Goal: Find specific page/section: Find specific page/section

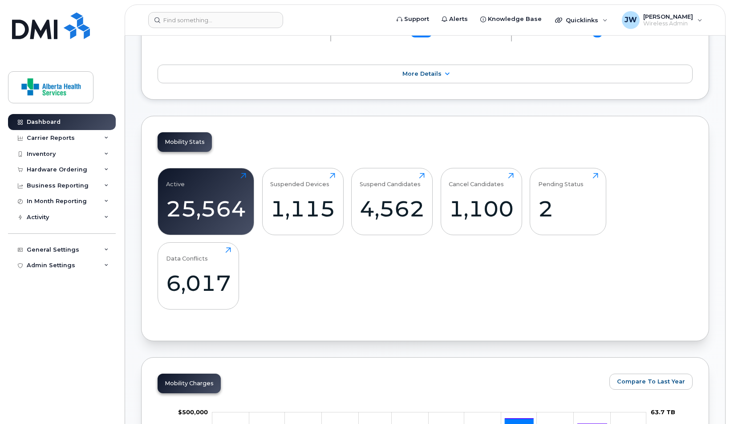
scroll to position [210, 0]
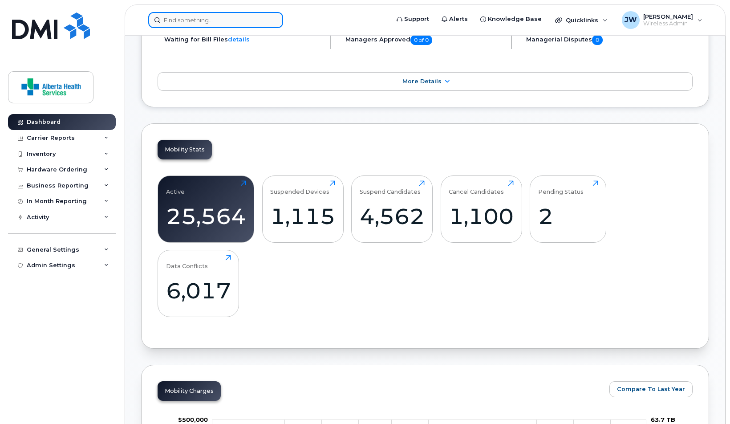
click at [241, 23] on input at bounding box center [215, 20] width 135 height 16
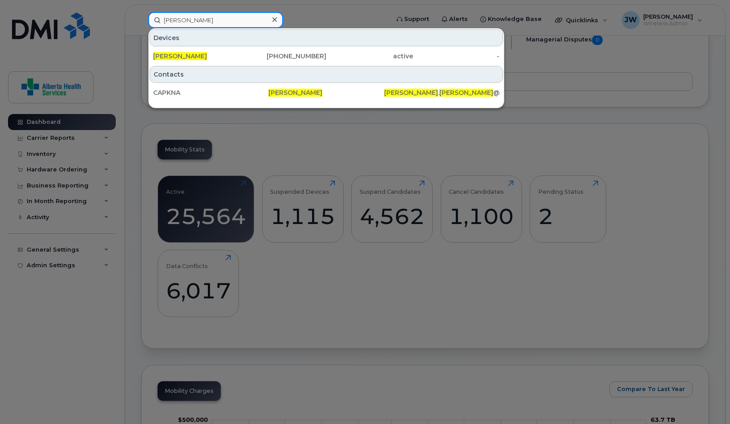
type input "[PERSON_NAME]"
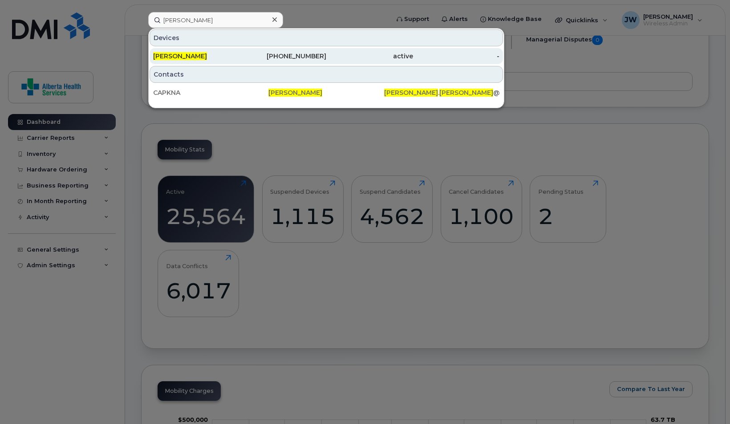
drag, startPoint x: 241, startPoint y: 23, endPoint x: 233, endPoint y: 61, distance: 38.6
click at [233, 61] on div "[PERSON_NAME]" at bounding box center [196, 56] width 87 height 16
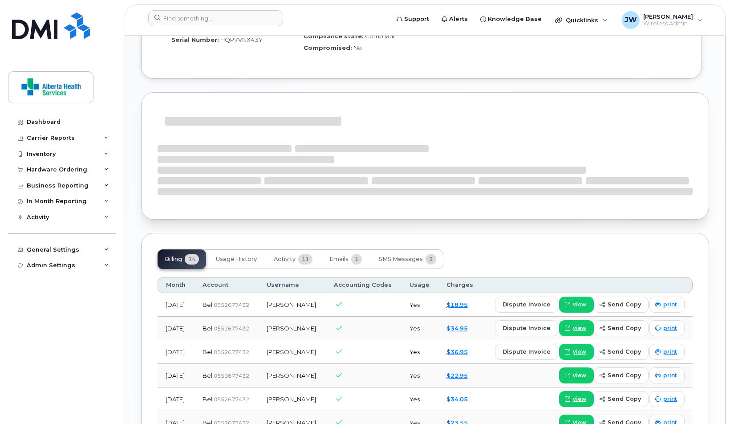
scroll to position [750, 0]
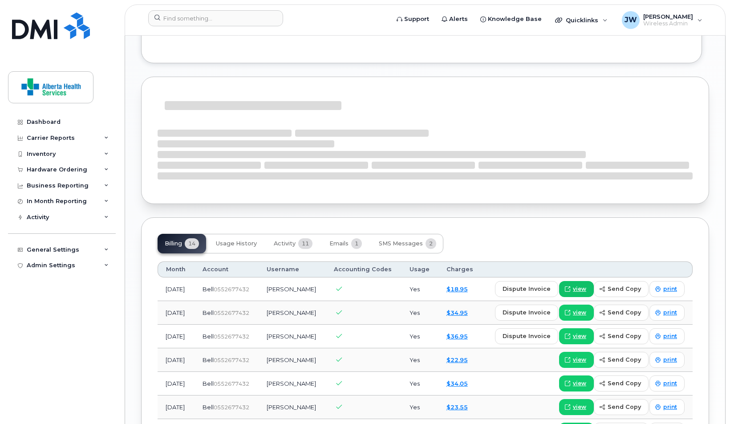
click at [576, 285] on span "view" at bounding box center [579, 289] width 13 height 8
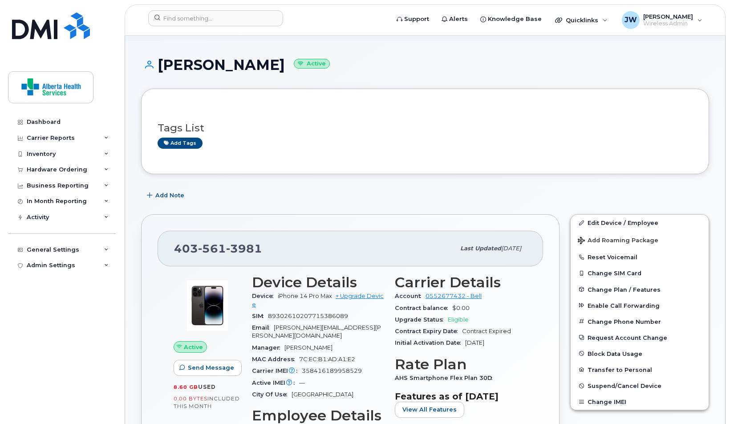
scroll to position [0, 0]
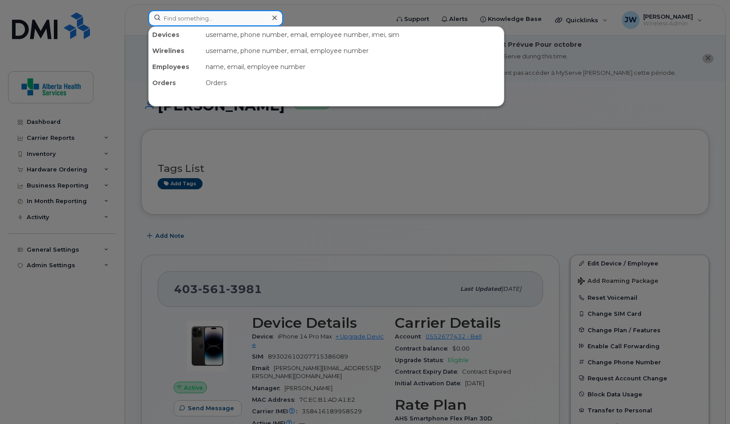
click at [218, 16] on input at bounding box center [215, 18] width 135 height 16
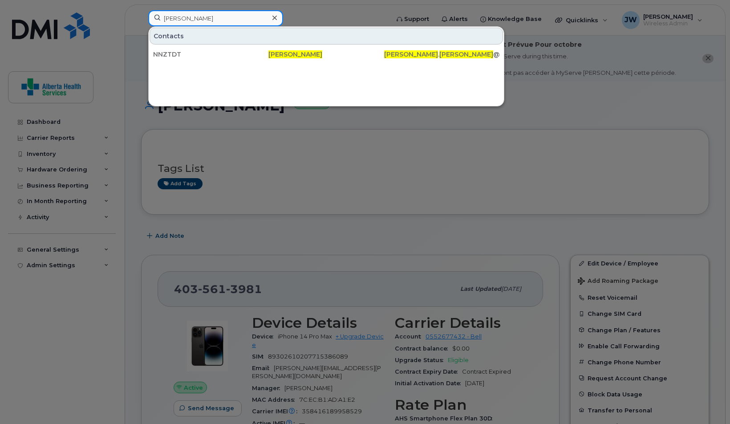
type input "[PERSON_NAME]"
drag, startPoint x: 480, startPoint y: 211, endPoint x: 274, endPoint y: 19, distance: 281.0
click at [274, 19] on icon at bounding box center [274, 17] width 4 height 7
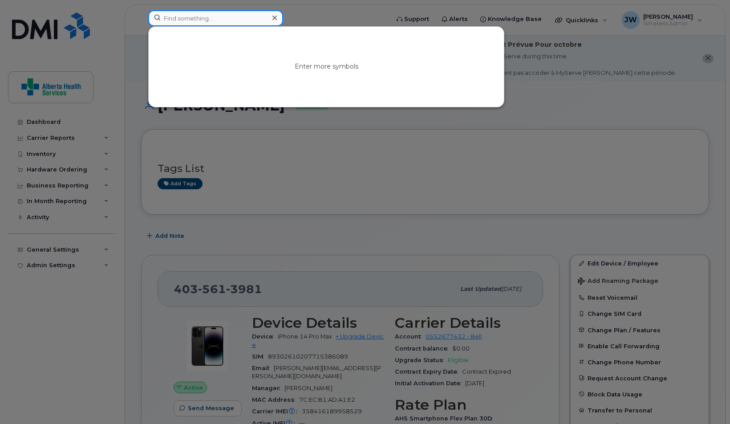
click at [255, 18] on input at bounding box center [215, 18] width 135 height 16
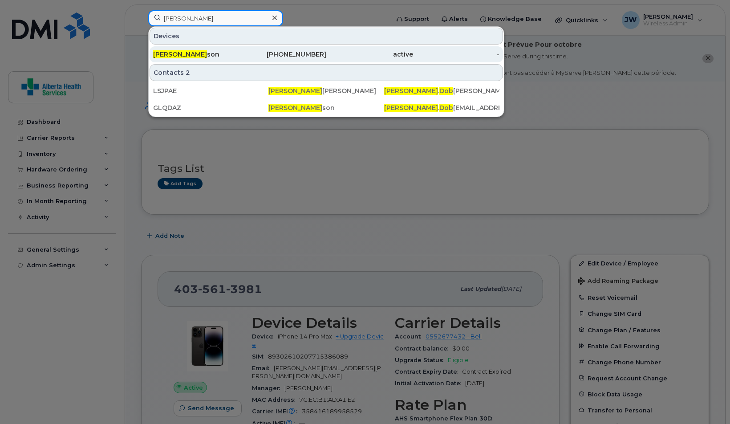
type input "[PERSON_NAME]"
click at [260, 54] on div "[PHONE_NUMBER]" at bounding box center [283, 54] width 87 height 9
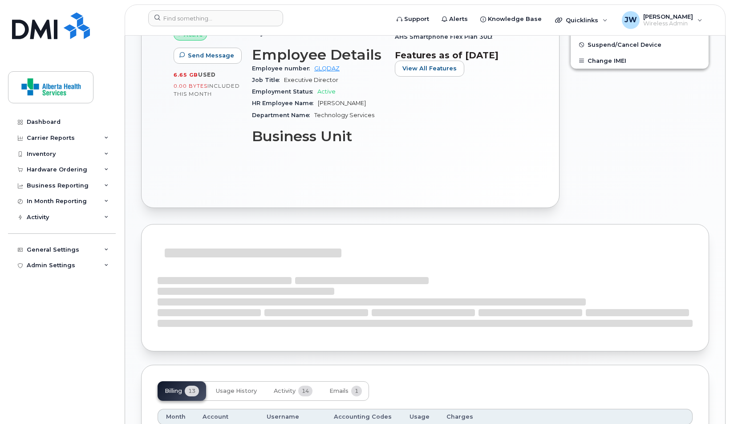
scroll to position [545, 0]
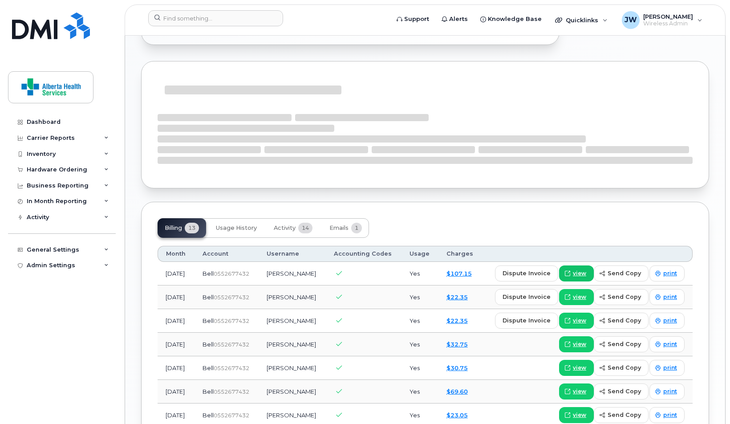
click at [572, 269] on span at bounding box center [568, 273] width 8 height 8
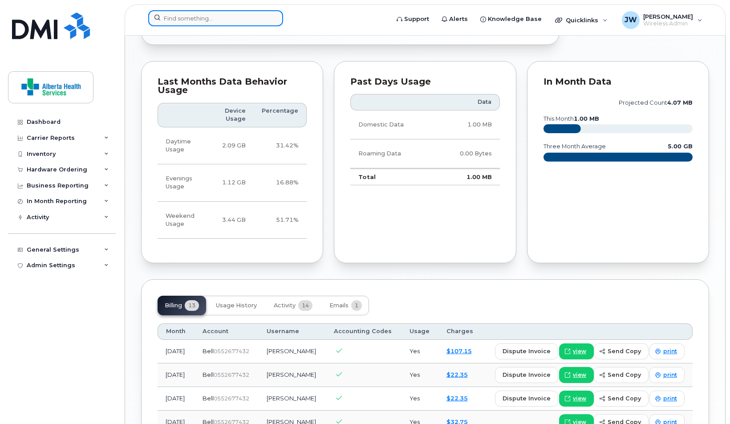
click at [237, 19] on input at bounding box center [215, 18] width 135 height 16
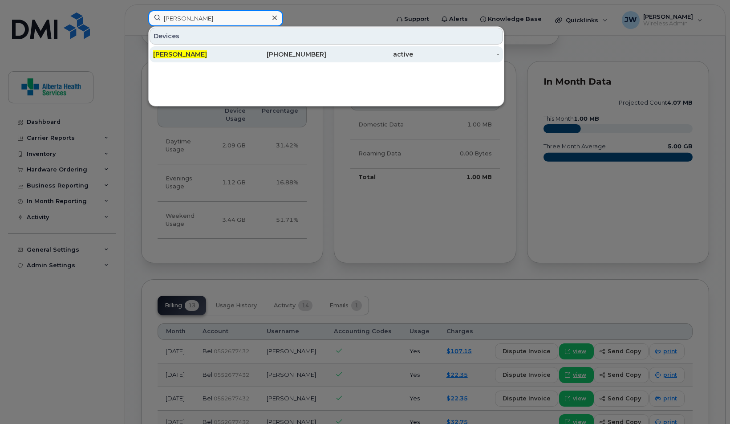
type input "Phil gray"
click at [268, 52] on div "403-700-8728" at bounding box center [283, 54] width 87 height 9
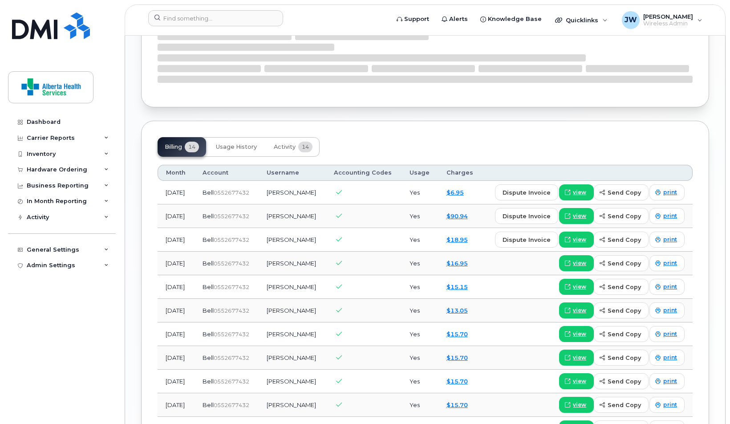
scroll to position [878, 0]
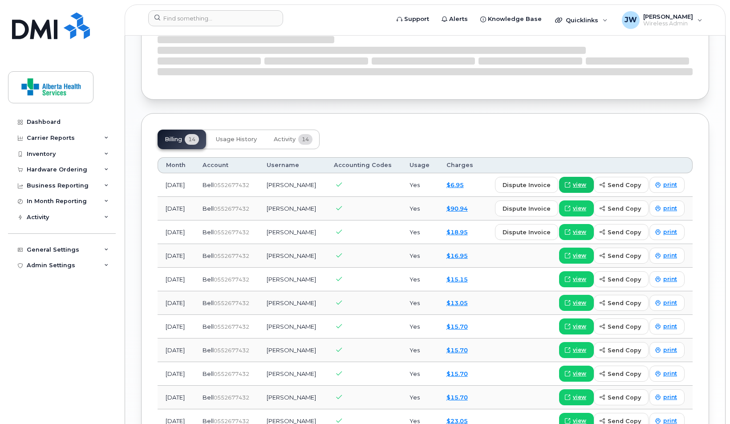
click at [583, 181] on span "view" at bounding box center [579, 185] width 13 height 8
